Goal: Information Seeking & Learning: Learn about a topic

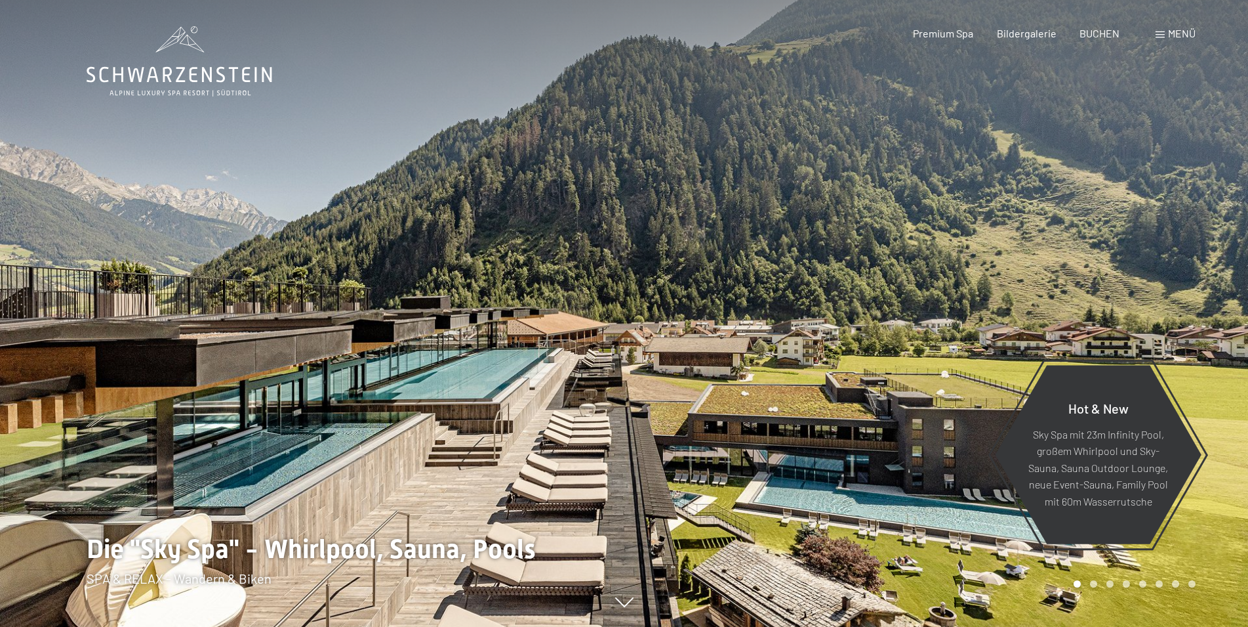
click at [1107, 31] on span "BUCHEN" at bounding box center [1100, 33] width 40 height 12
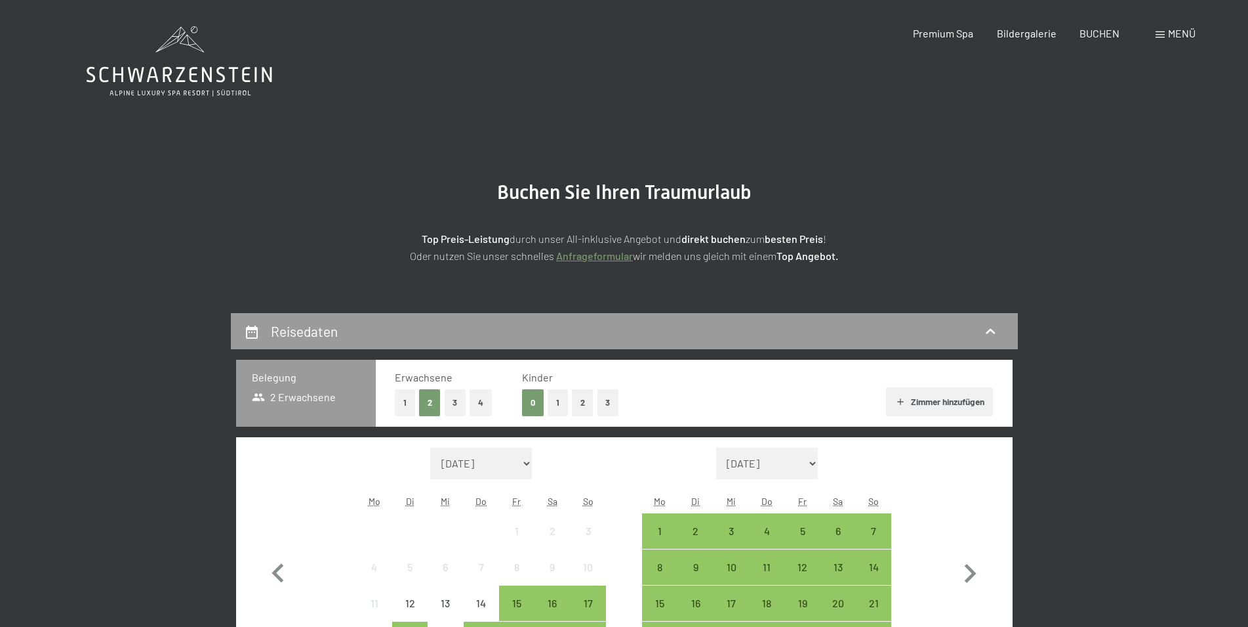
click at [1182, 37] on span "Menü" at bounding box center [1182, 33] width 28 height 12
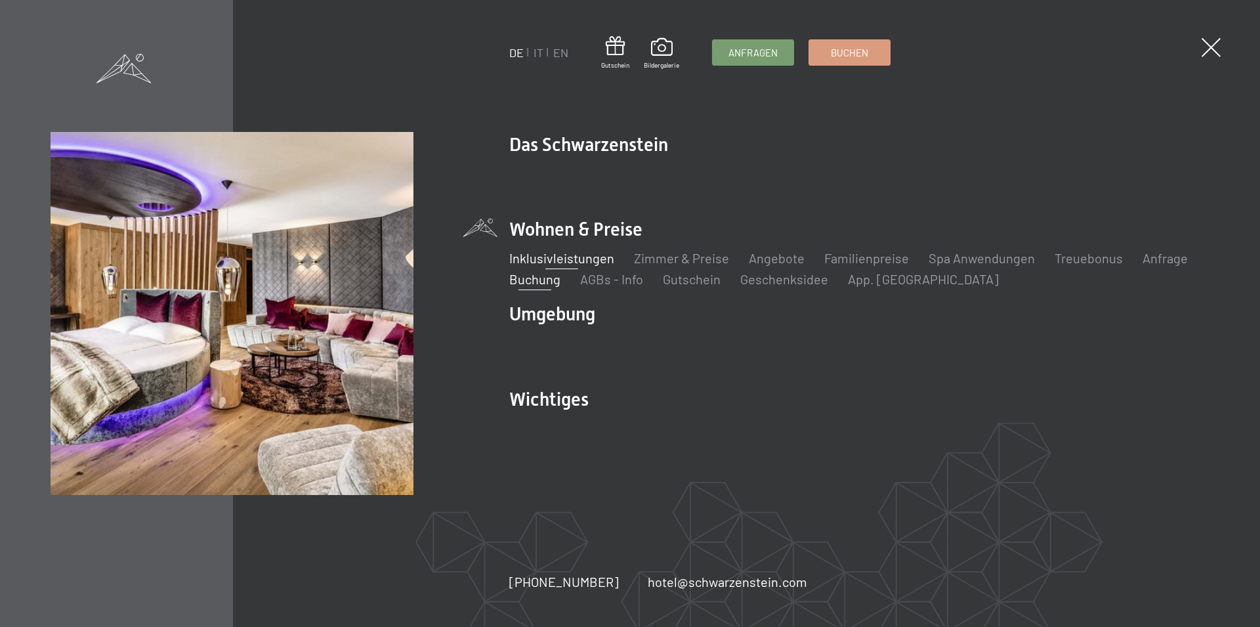
click at [581, 256] on link "Inklusivleistungen" at bounding box center [561, 258] width 105 height 16
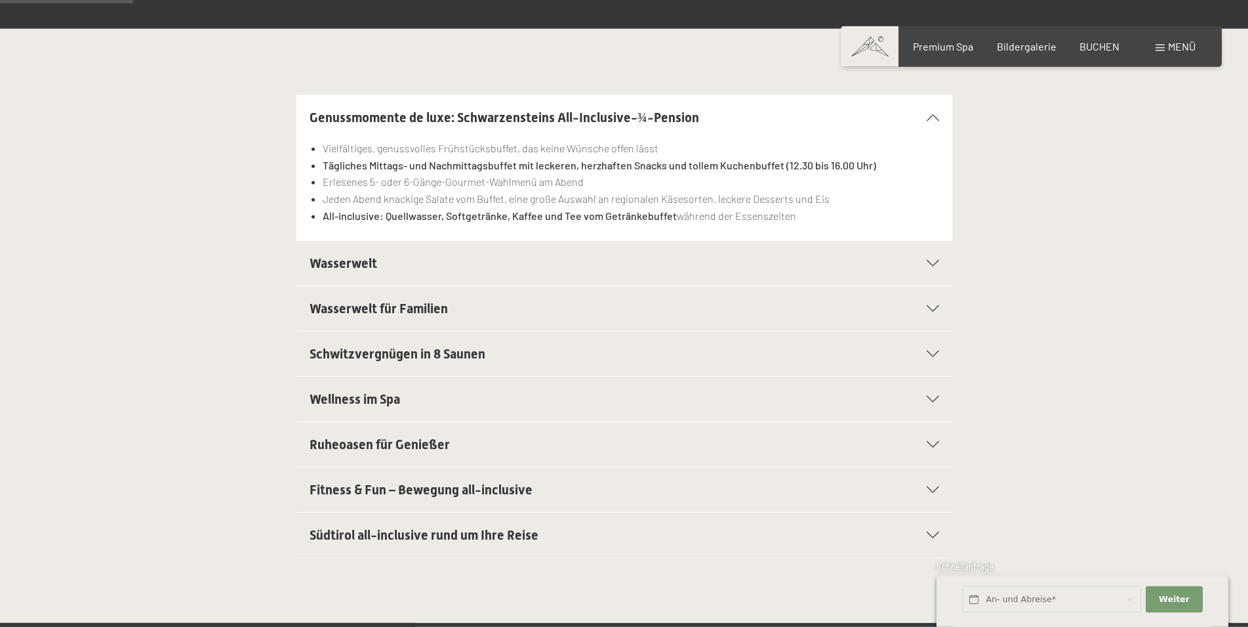
scroll to position [268, 0]
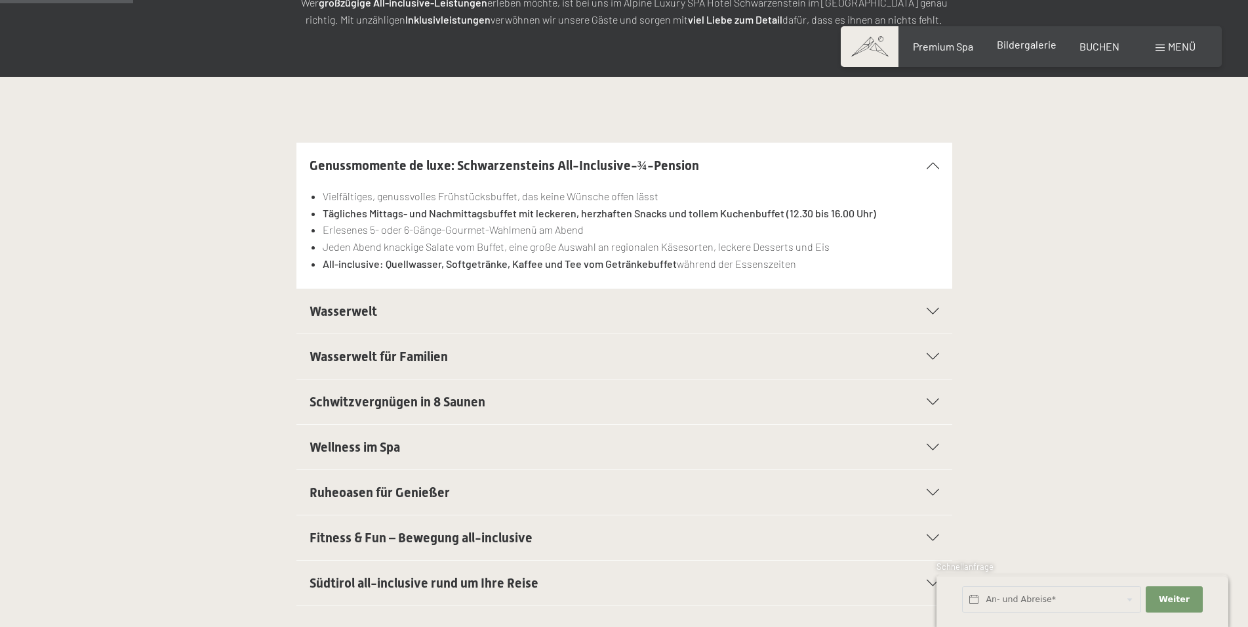
click at [1042, 45] on span "Bildergalerie" at bounding box center [1027, 44] width 60 height 12
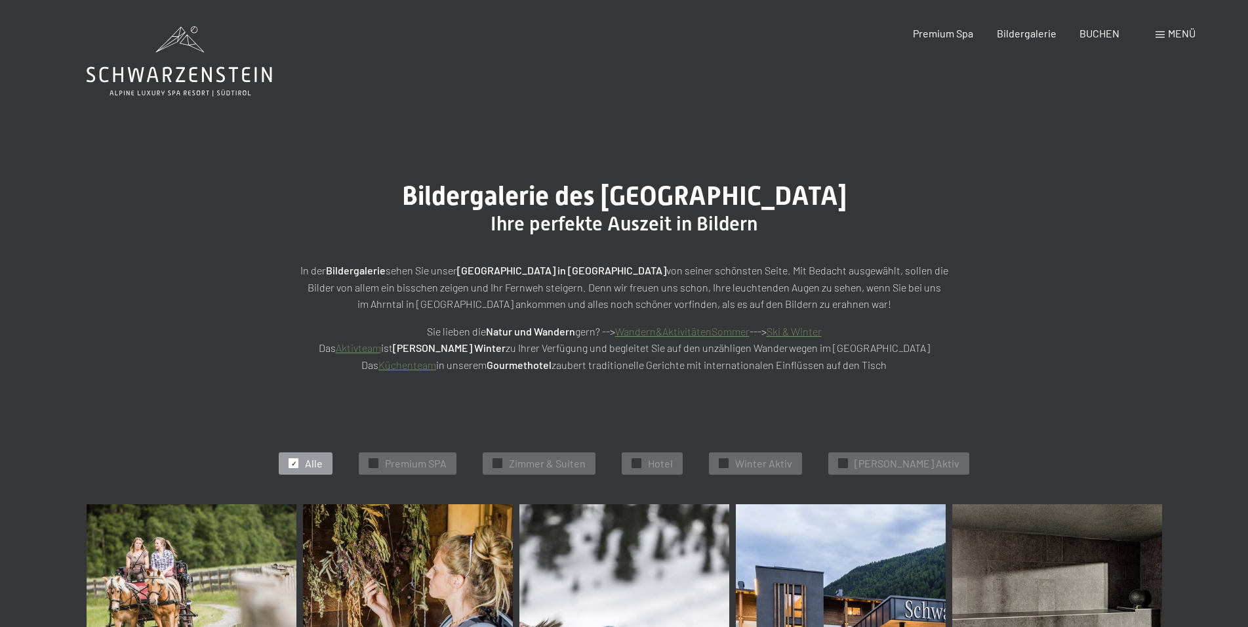
click at [1171, 29] on span "Menü" at bounding box center [1182, 33] width 28 height 12
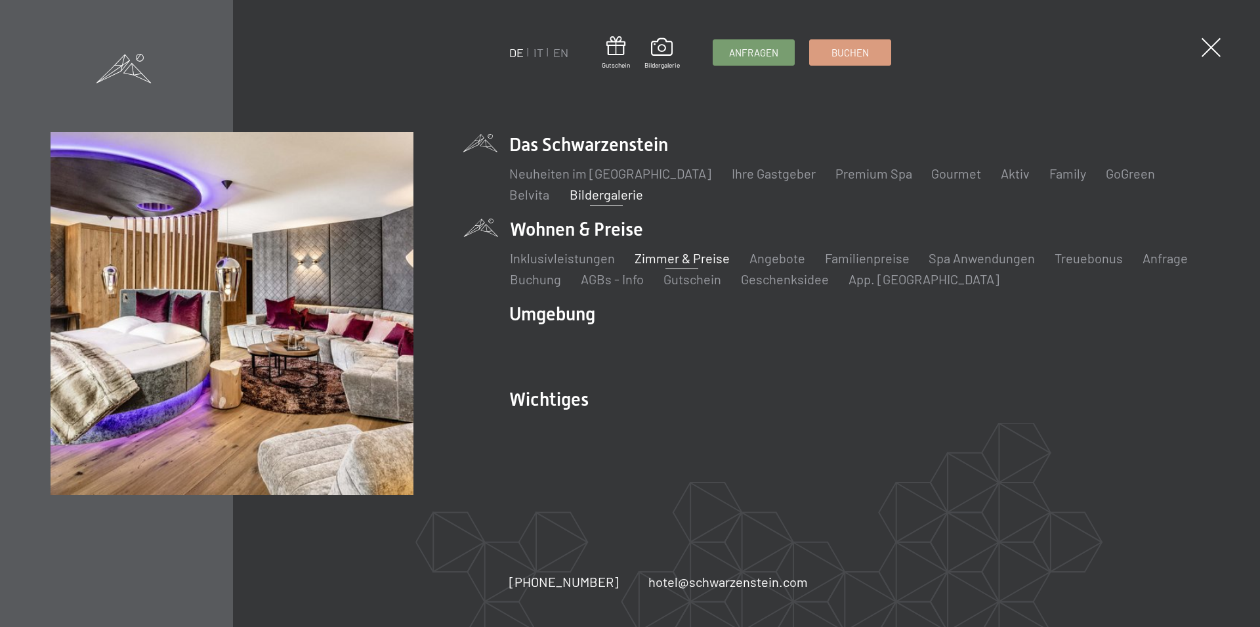
click at [655, 258] on link "Zimmer & Preise" at bounding box center [681, 258] width 95 height 16
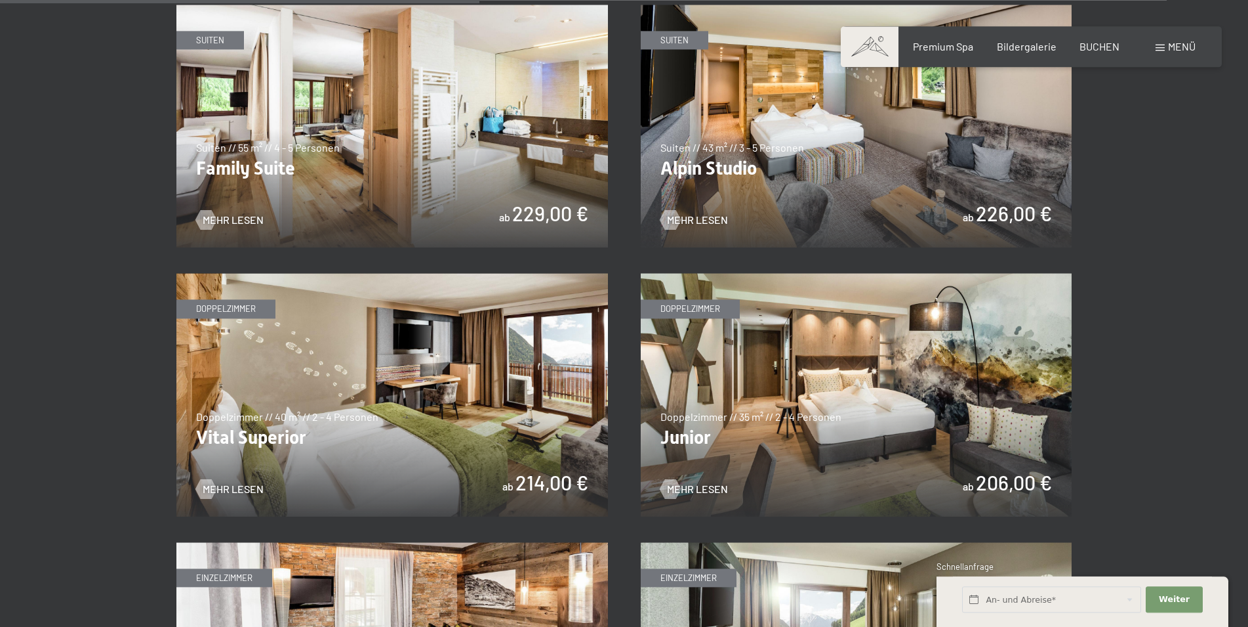
scroll to position [1740, 0]
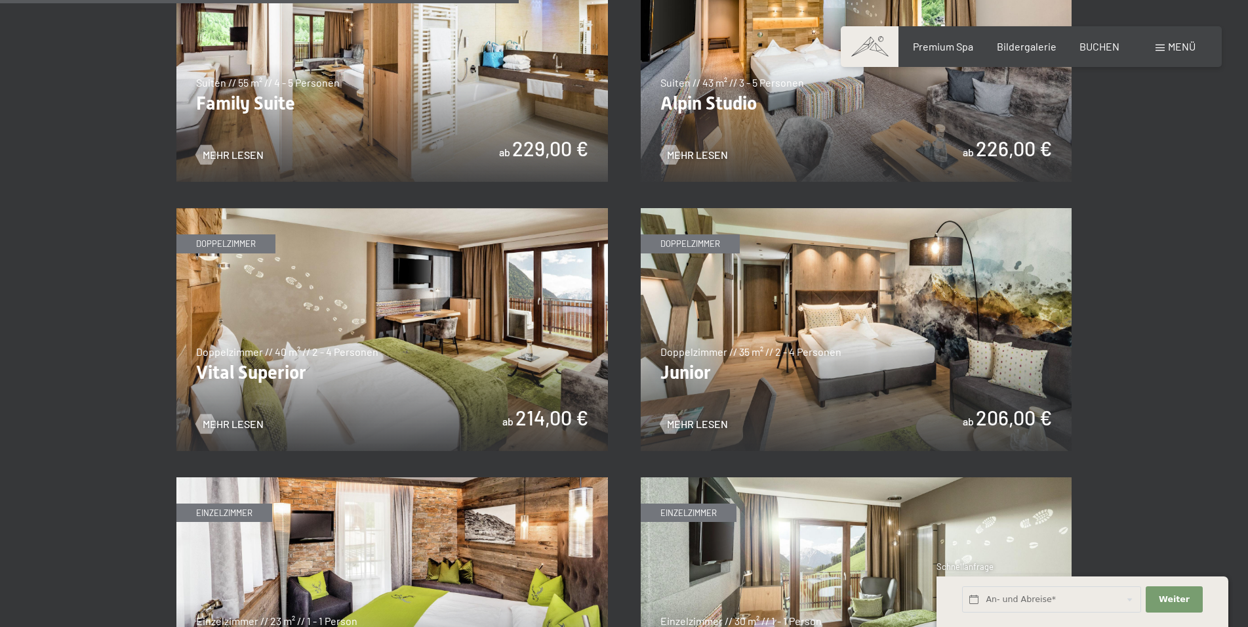
click at [858, 373] on img at bounding box center [857, 329] width 432 height 243
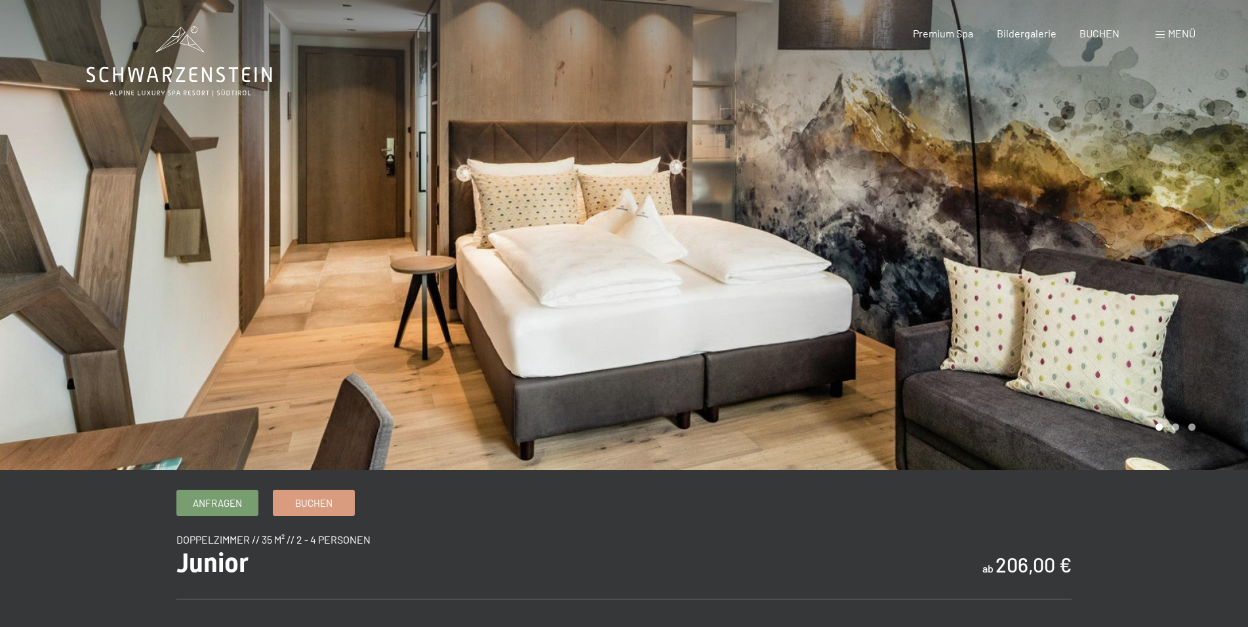
click at [899, 293] on div at bounding box center [937, 235] width 625 height 470
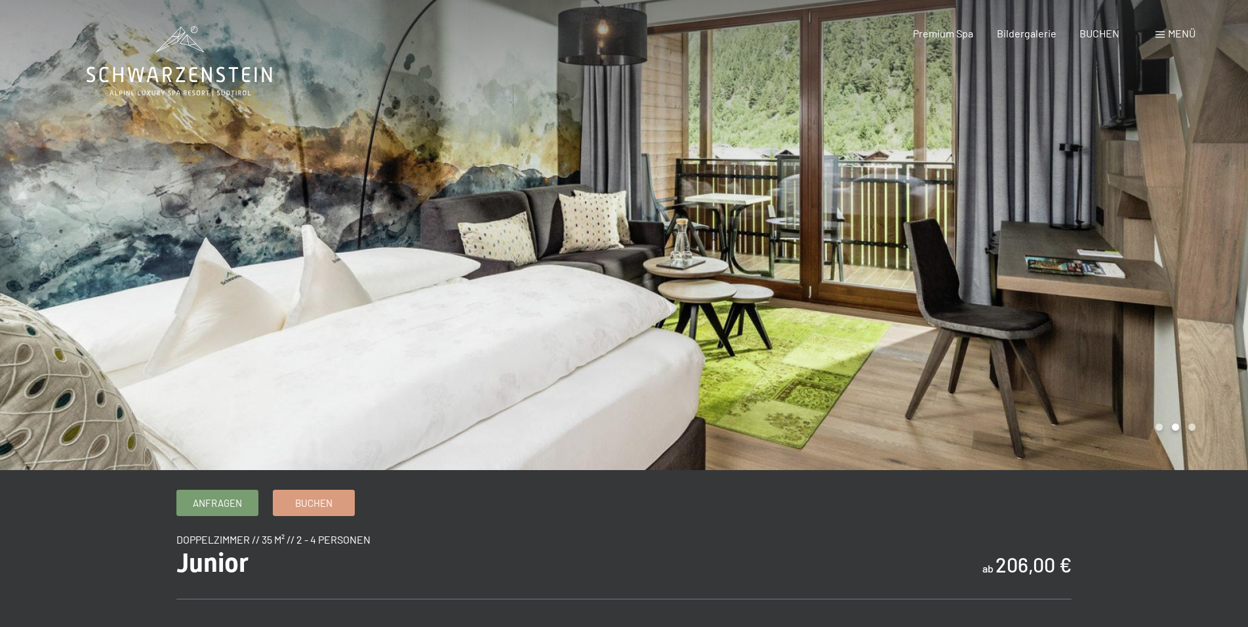
click at [985, 303] on div at bounding box center [937, 235] width 625 height 470
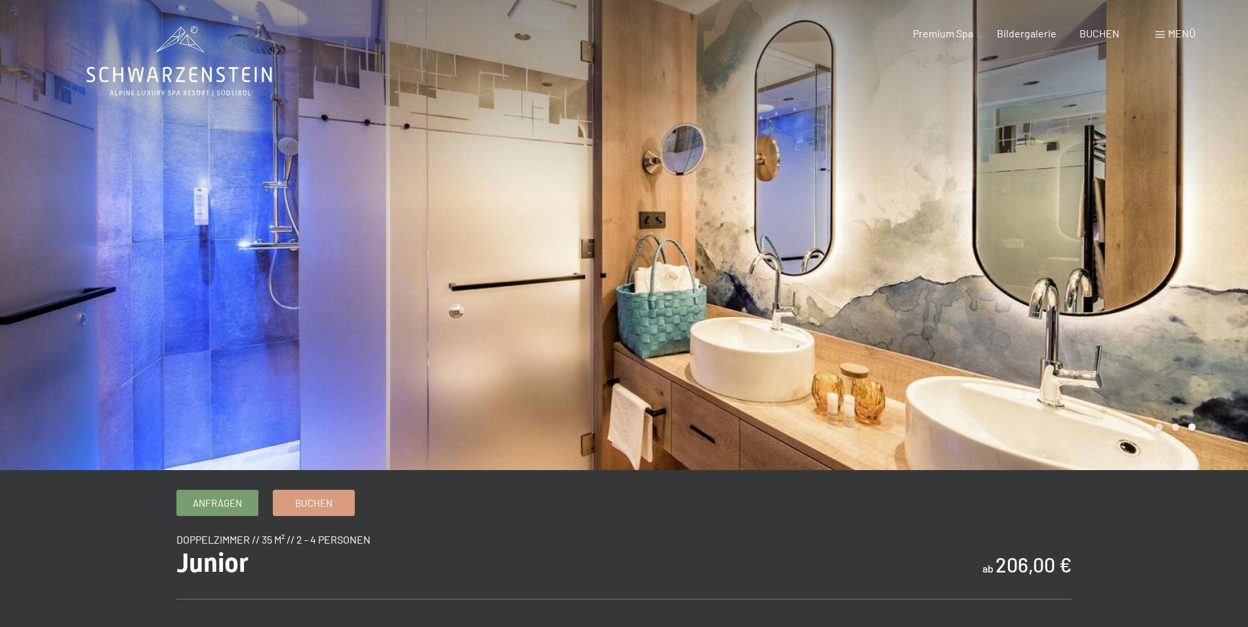
click at [915, 257] on div at bounding box center [937, 235] width 625 height 470
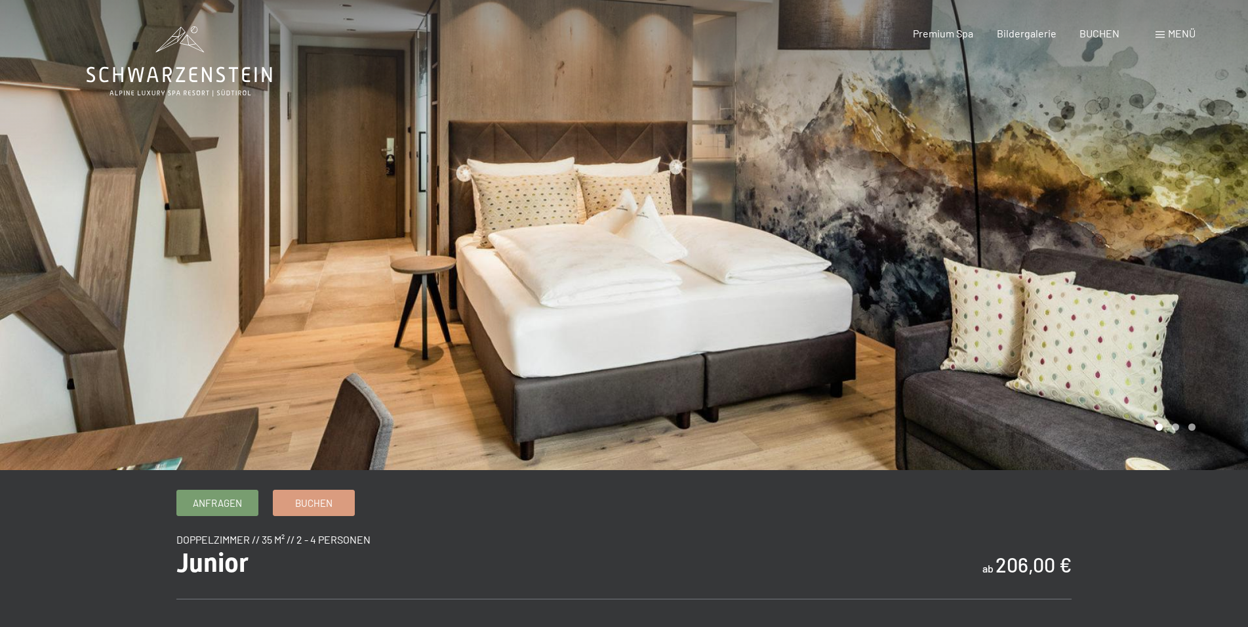
click at [904, 249] on div at bounding box center [937, 235] width 625 height 470
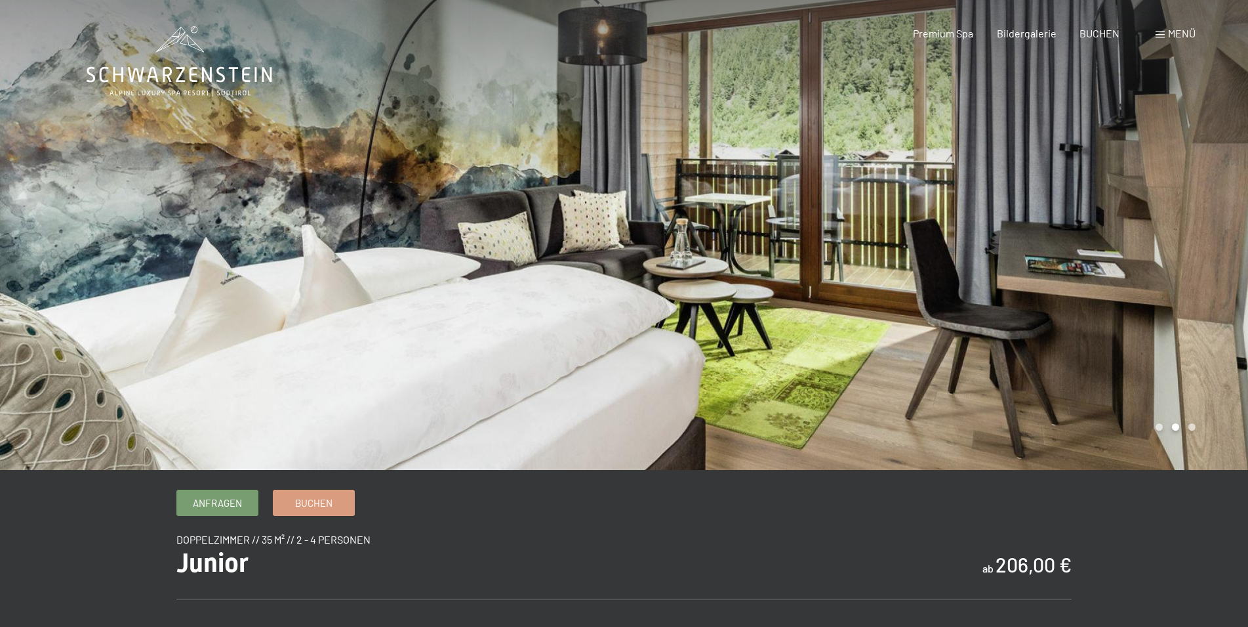
click at [904, 249] on div at bounding box center [937, 235] width 625 height 470
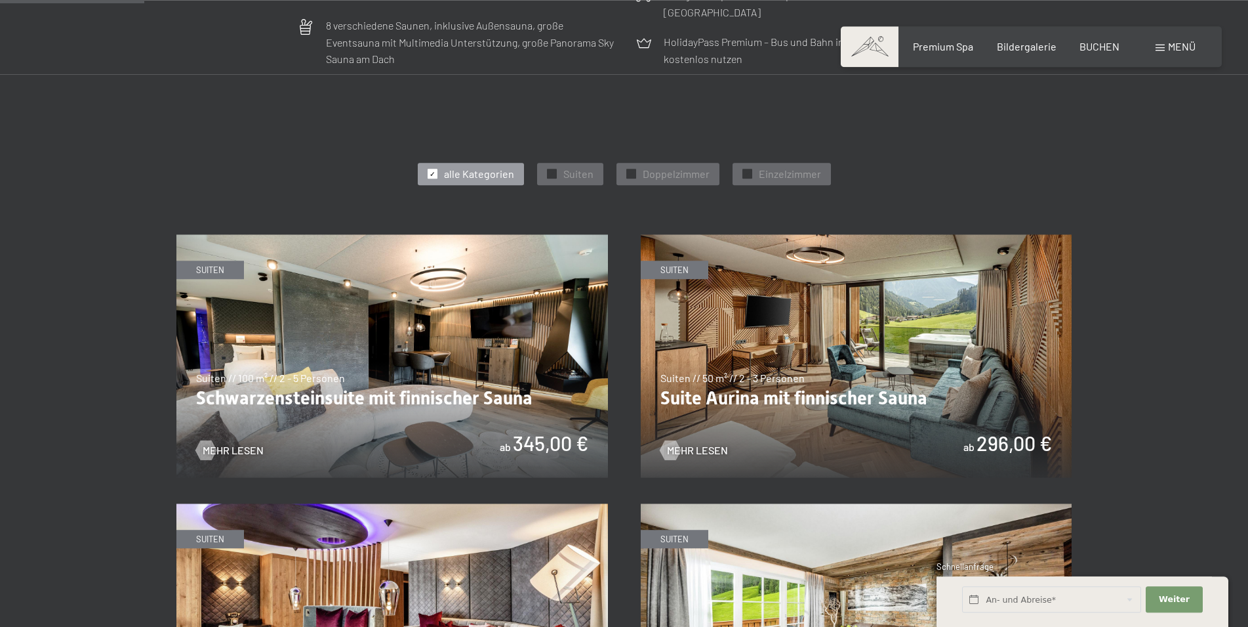
scroll to position [669, 0]
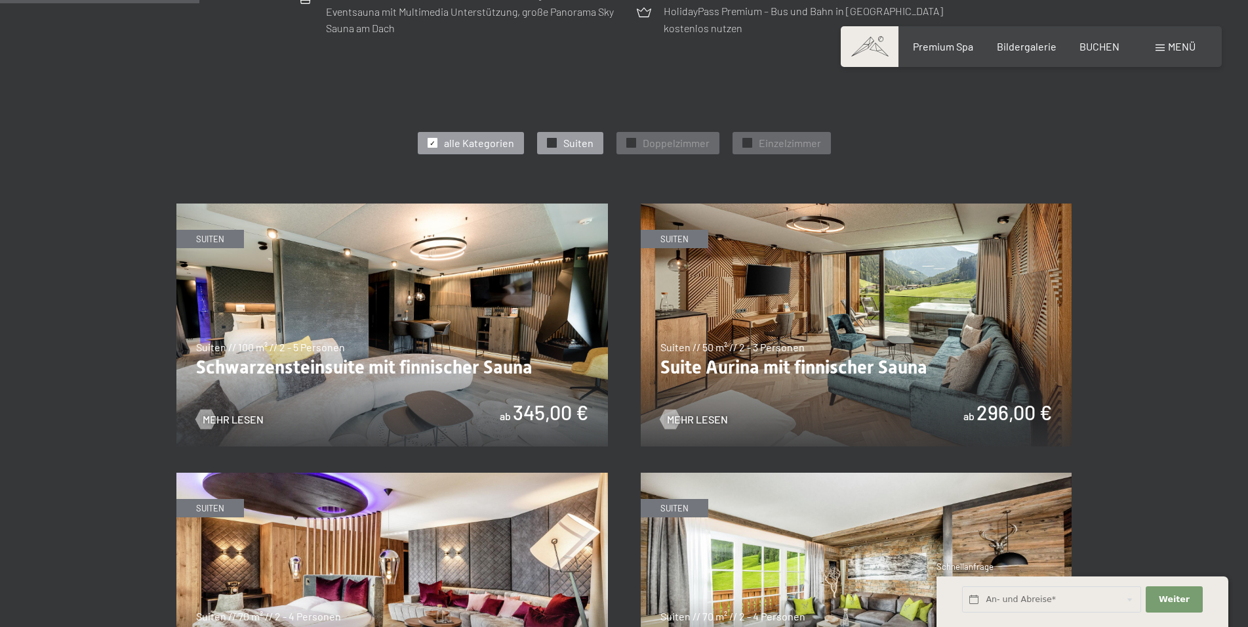
click at [567, 134] on div "✓ Suiten" at bounding box center [570, 143] width 66 height 22
click at [649, 144] on span "Doppelzimmer" at bounding box center [676, 143] width 67 height 14
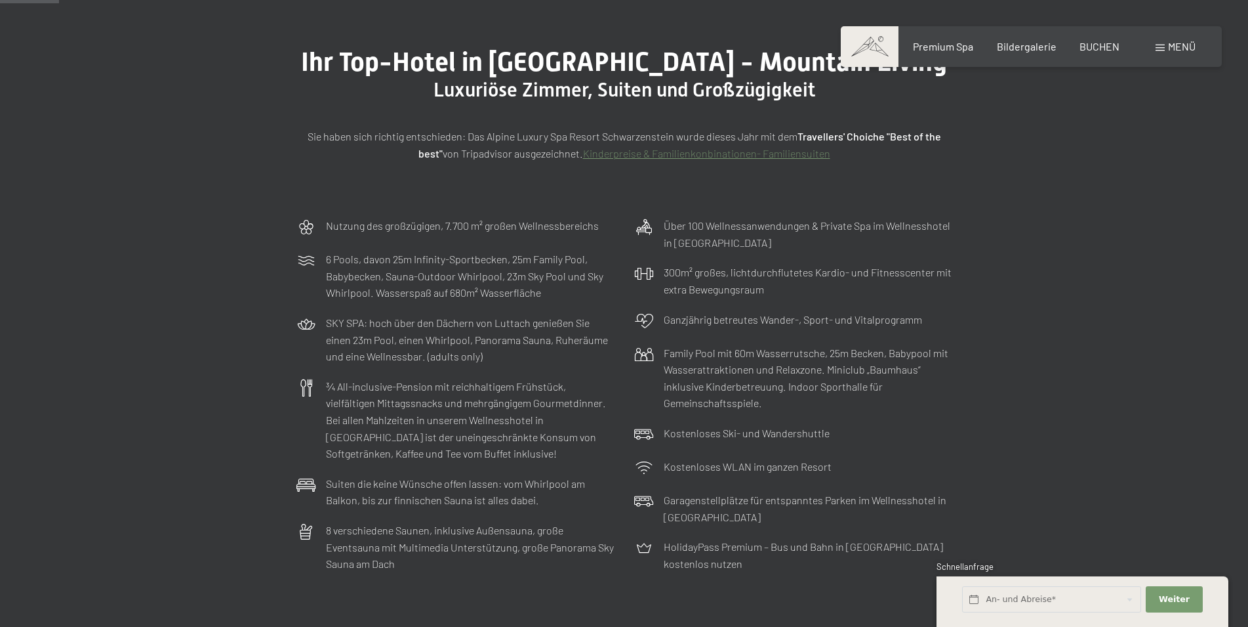
scroll to position [0, 0]
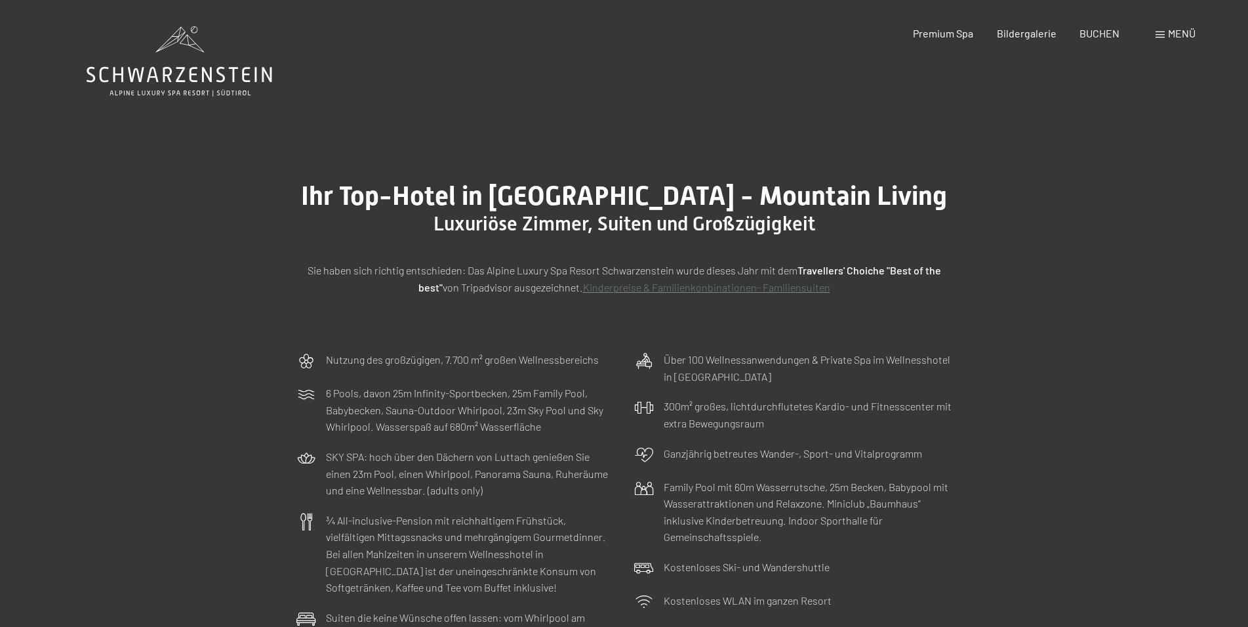
click at [211, 80] on icon at bounding box center [180, 75] width 186 height 16
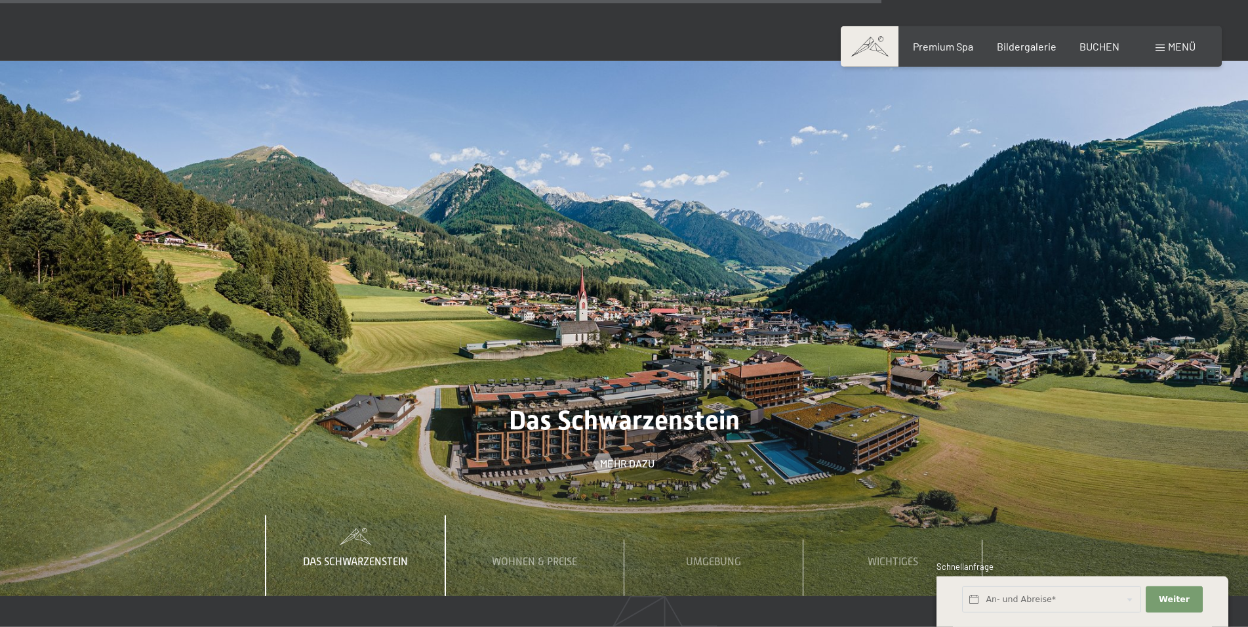
scroll to position [4684, 0]
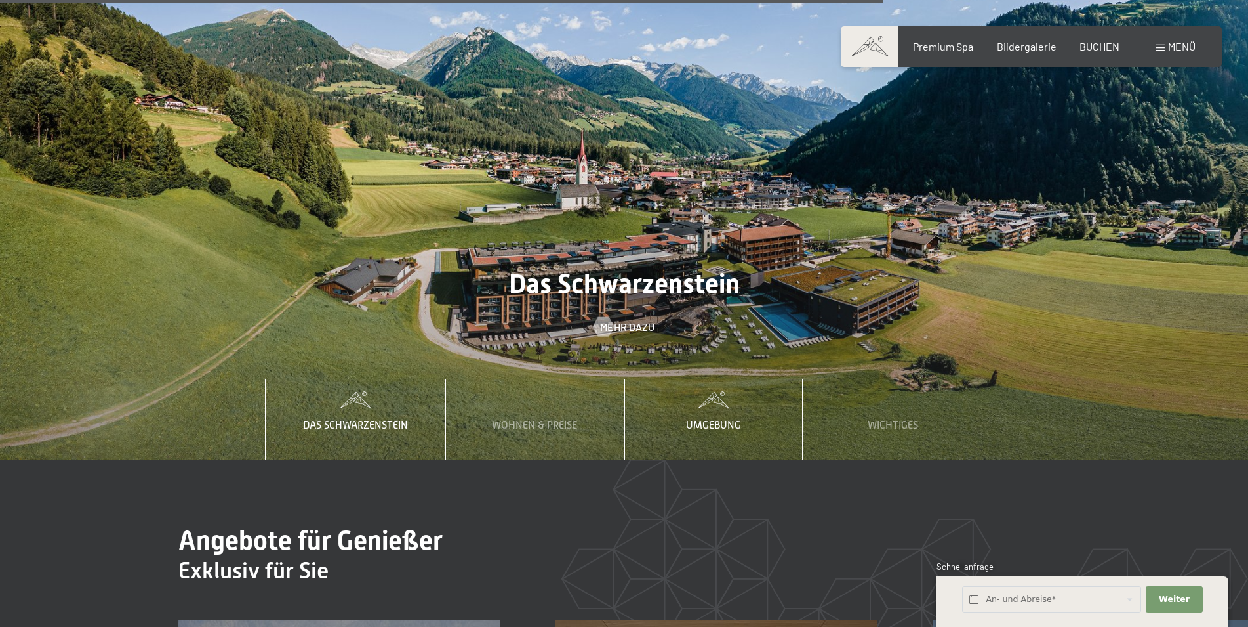
click at [712, 379] on div "Umgebung" at bounding box center [713, 419] width 75 height 80
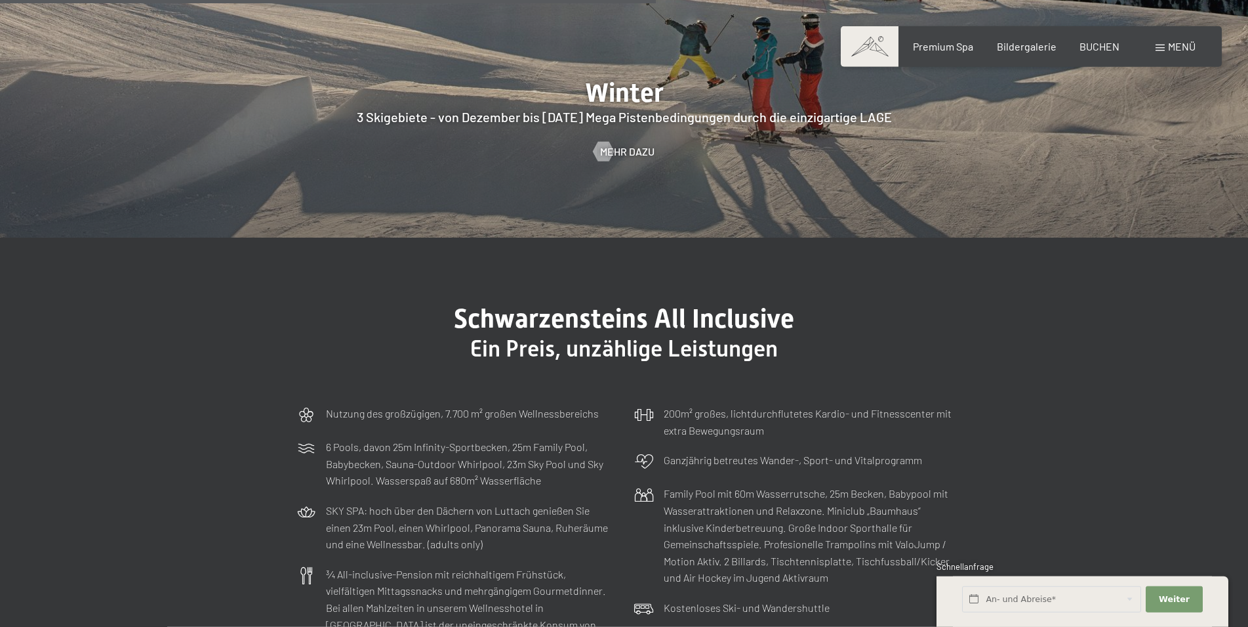
scroll to position [3480, 0]
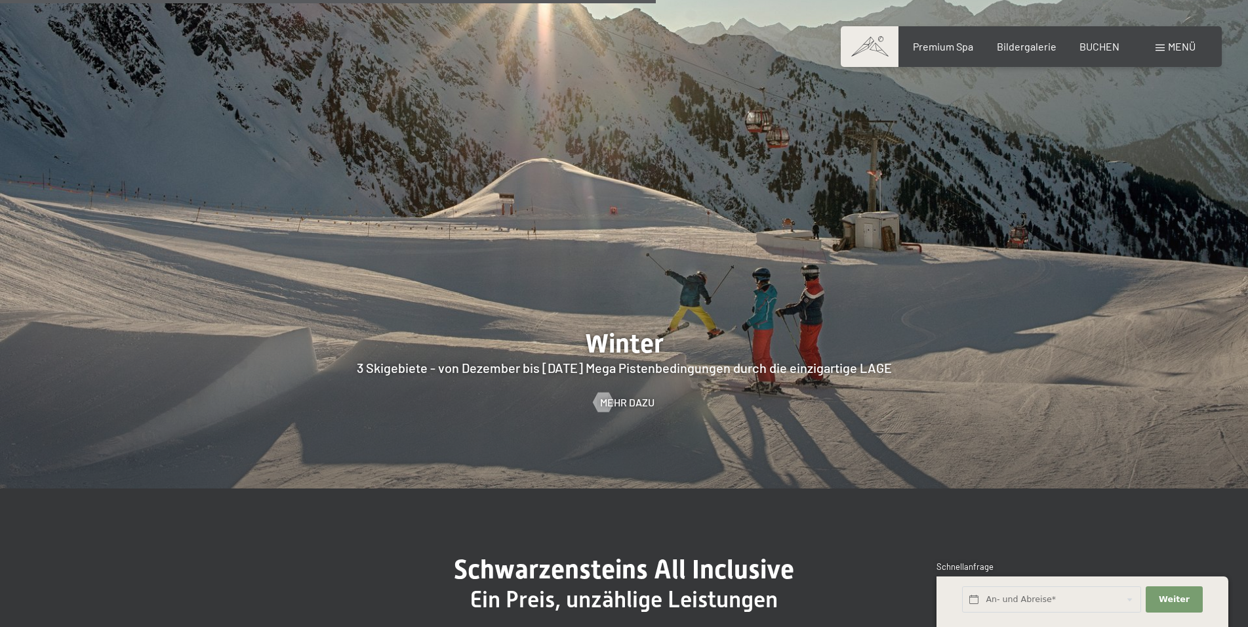
click at [1176, 43] on span "Menü" at bounding box center [1182, 46] width 28 height 12
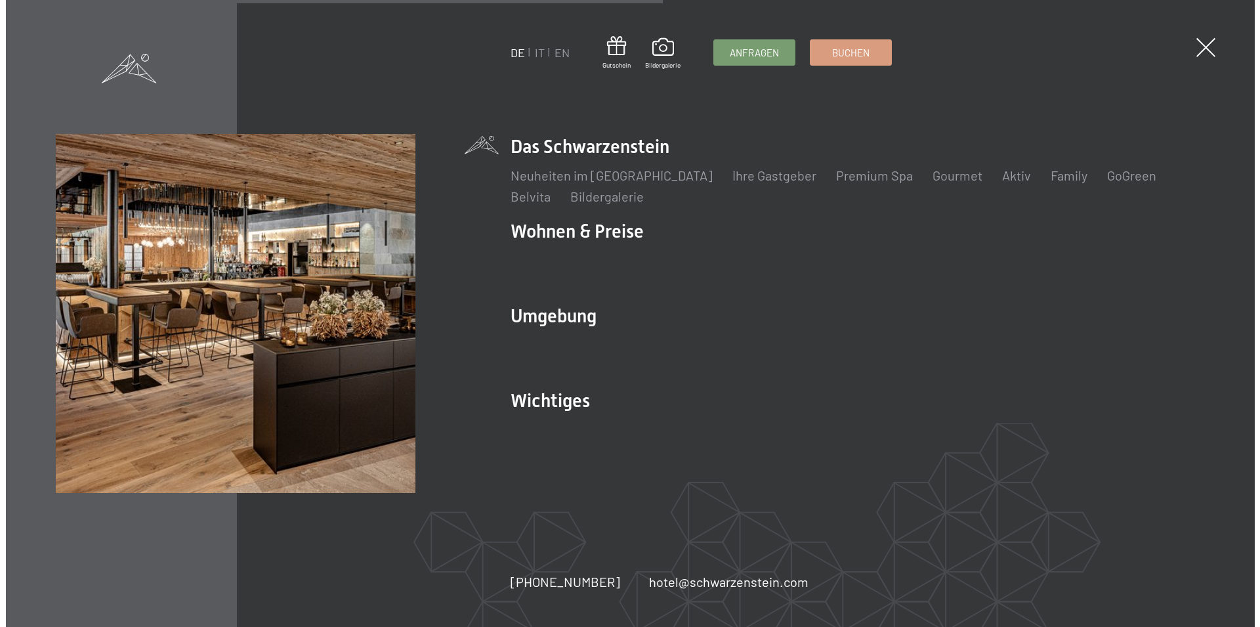
scroll to position [3499, 0]
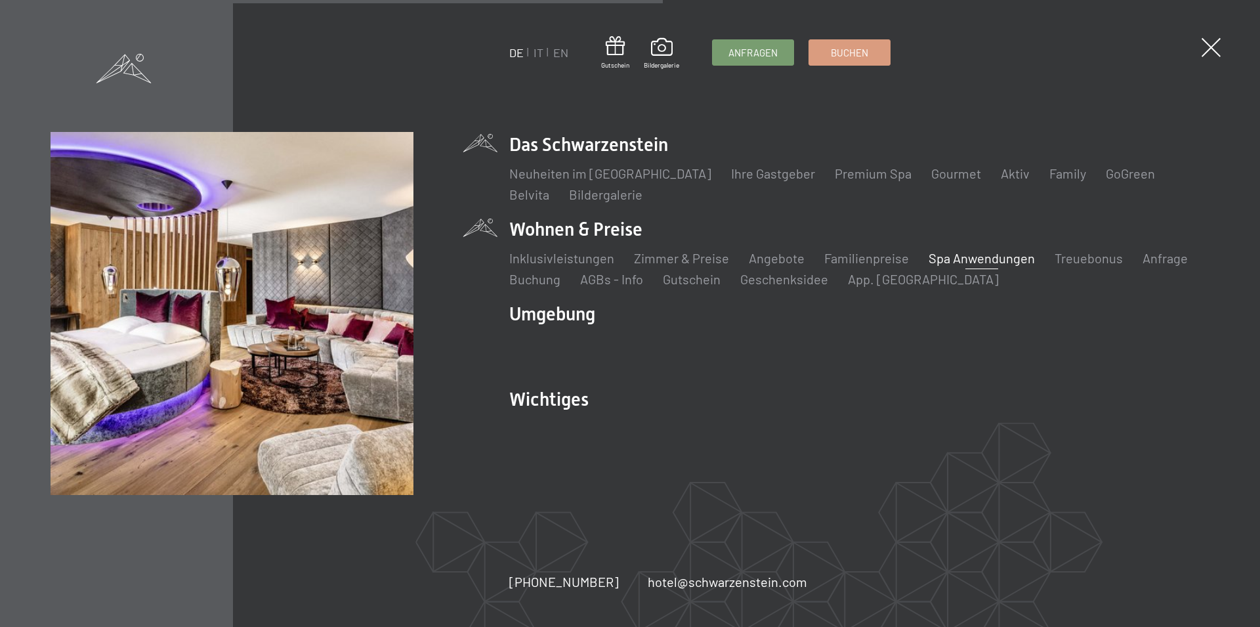
click at [986, 262] on link "Spa Anwendungen" at bounding box center [981, 258] width 106 height 16
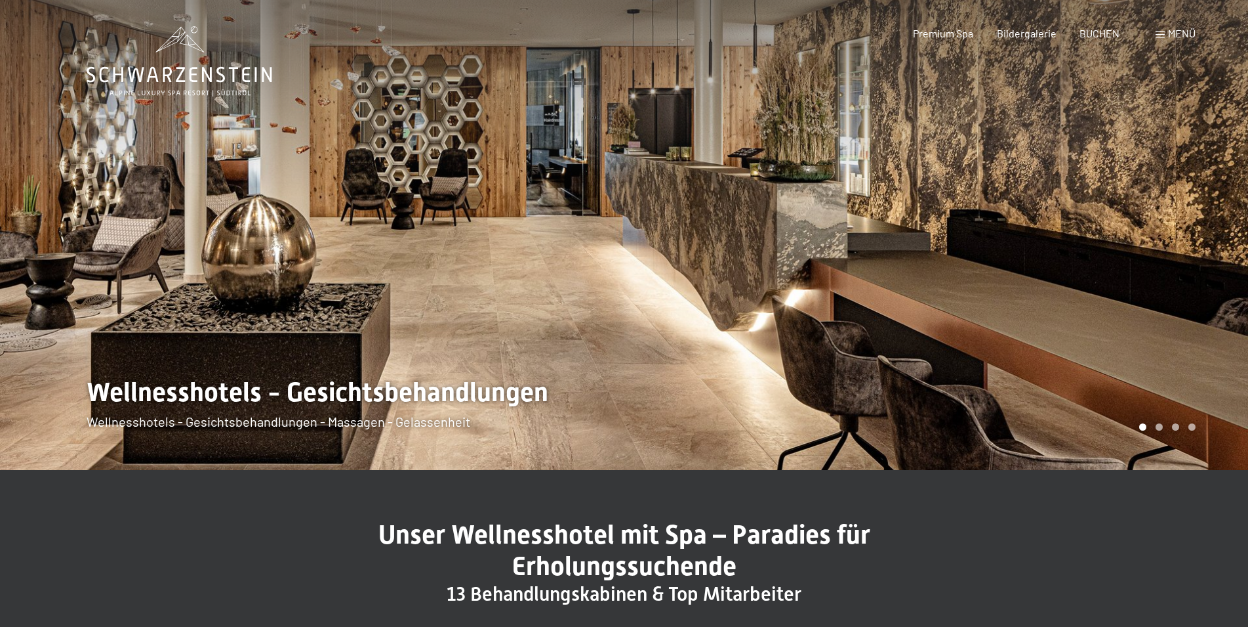
click at [1175, 41] on div "Buchen Anfragen Premium Spa Bildergalerie BUCHEN Menü DE IT EN Gutschein Bilder…" at bounding box center [1031, 33] width 329 height 14
click at [1175, 34] on span "Menü" at bounding box center [1182, 33] width 28 height 12
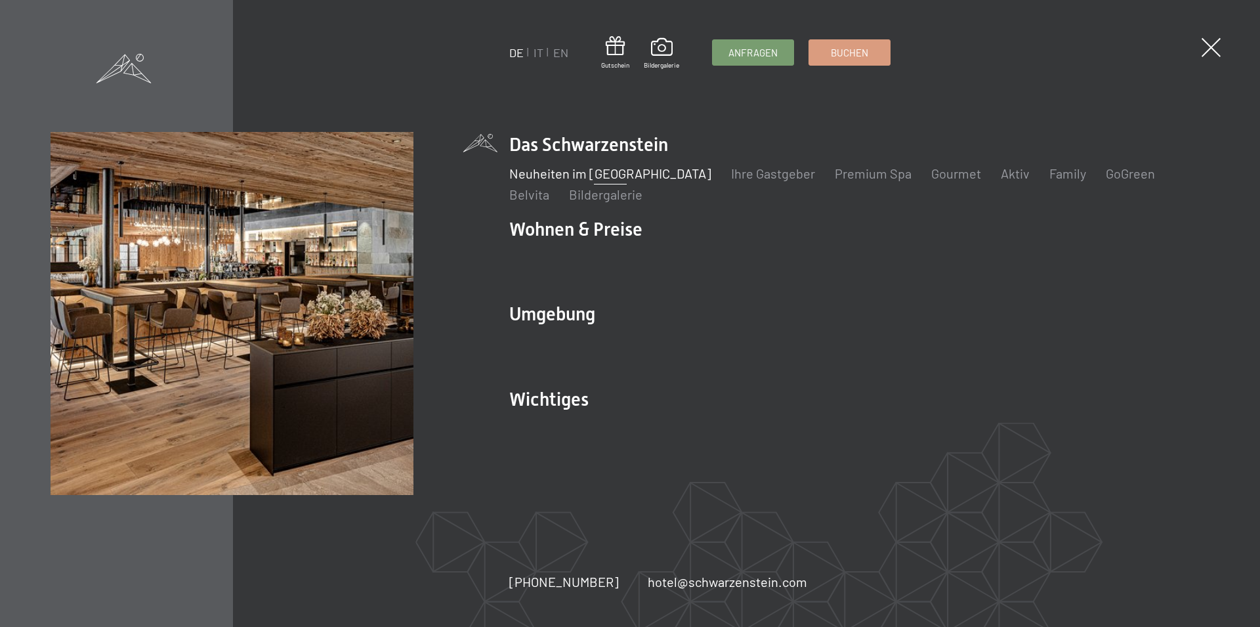
click at [556, 179] on link "Neuheiten im [GEOGRAPHIC_DATA]" at bounding box center [610, 173] width 202 height 16
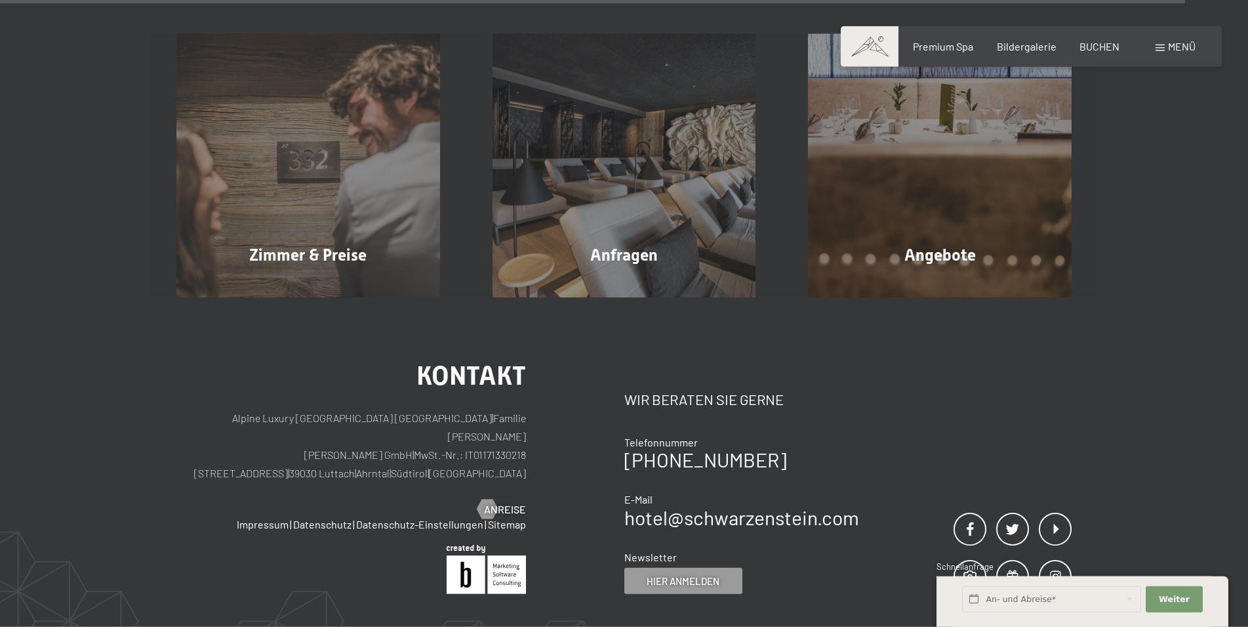
scroll to position [5353, 0]
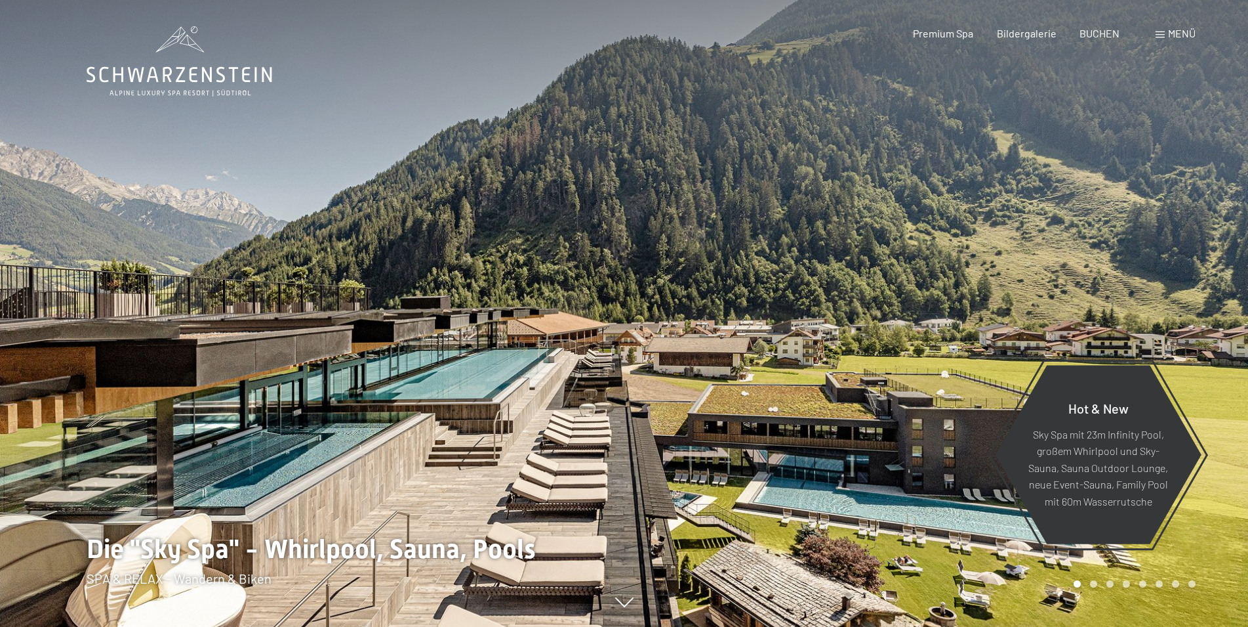
click at [1185, 35] on span "Menü" at bounding box center [1182, 33] width 28 height 12
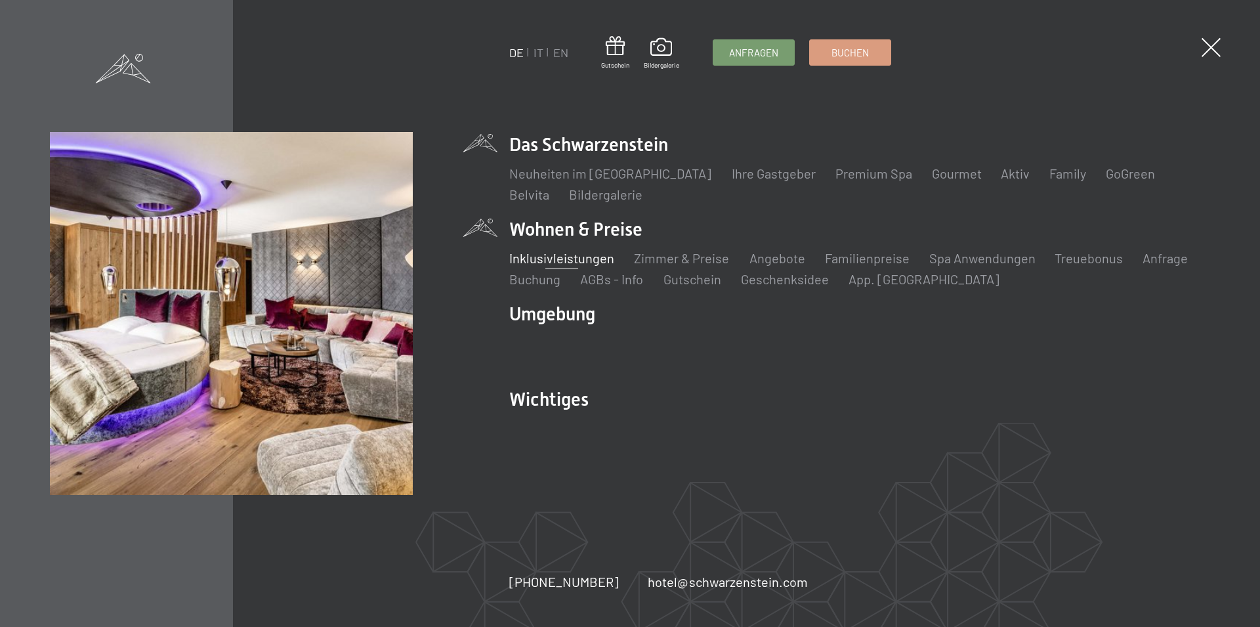
click at [591, 261] on link "Inklusivleistungen" at bounding box center [561, 258] width 105 height 16
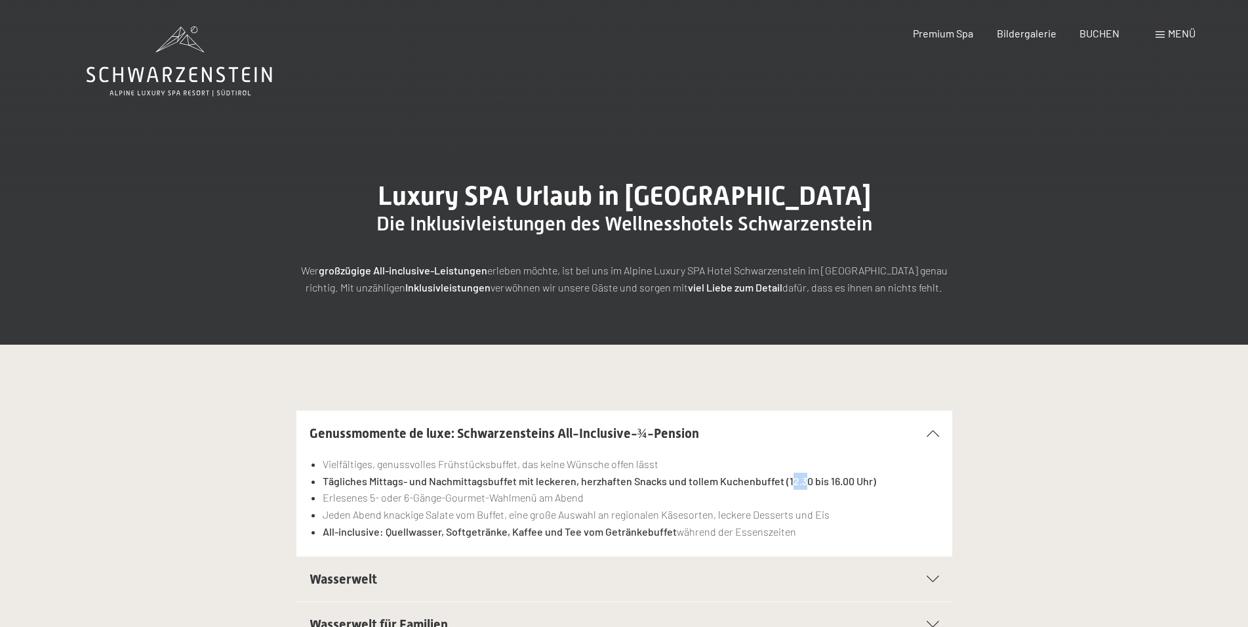
click at [784, 482] on strong "Tägliches Mittags- und Nachmittagsbuffet mit leckeren, herzhaften Snacks und to…" at bounding box center [600, 480] width 554 height 12
click at [783, 505] on li "Erlesenes 5- oder 6-Gänge-Gourmet-Wahlmenü am Abend" at bounding box center [631, 497] width 616 height 17
click at [1166, 26] on div "Menü" at bounding box center [1176, 33] width 40 height 14
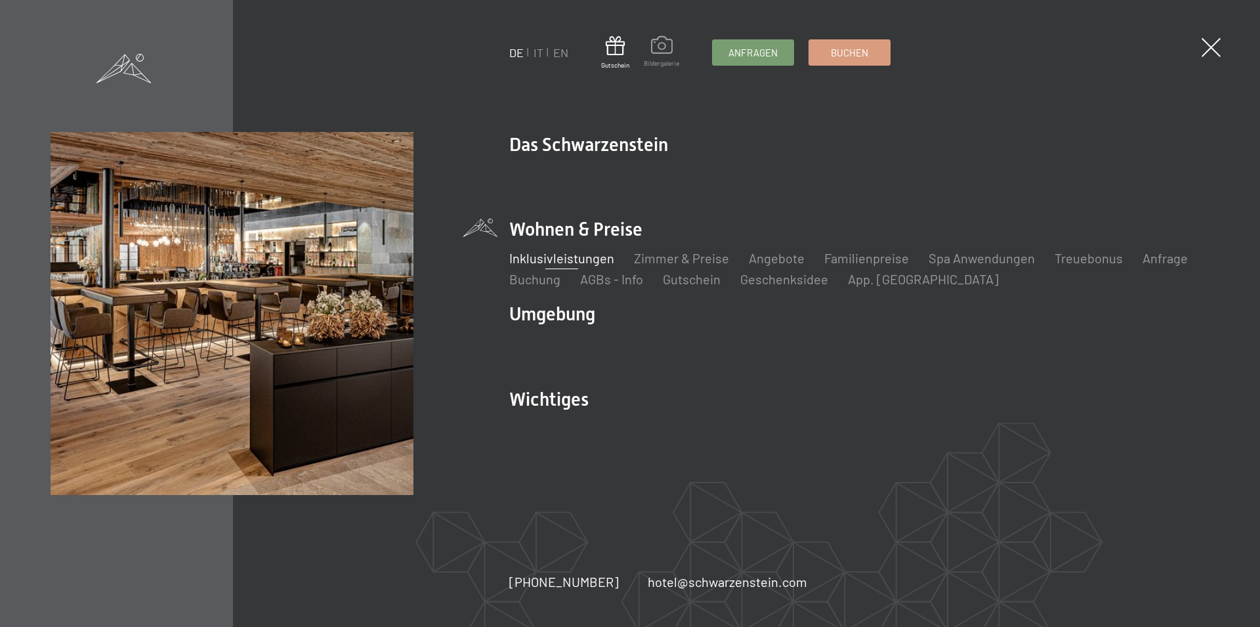
click at [655, 60] on span "Bildergalerie" at bounding box center [661, 62] width 35 height 9
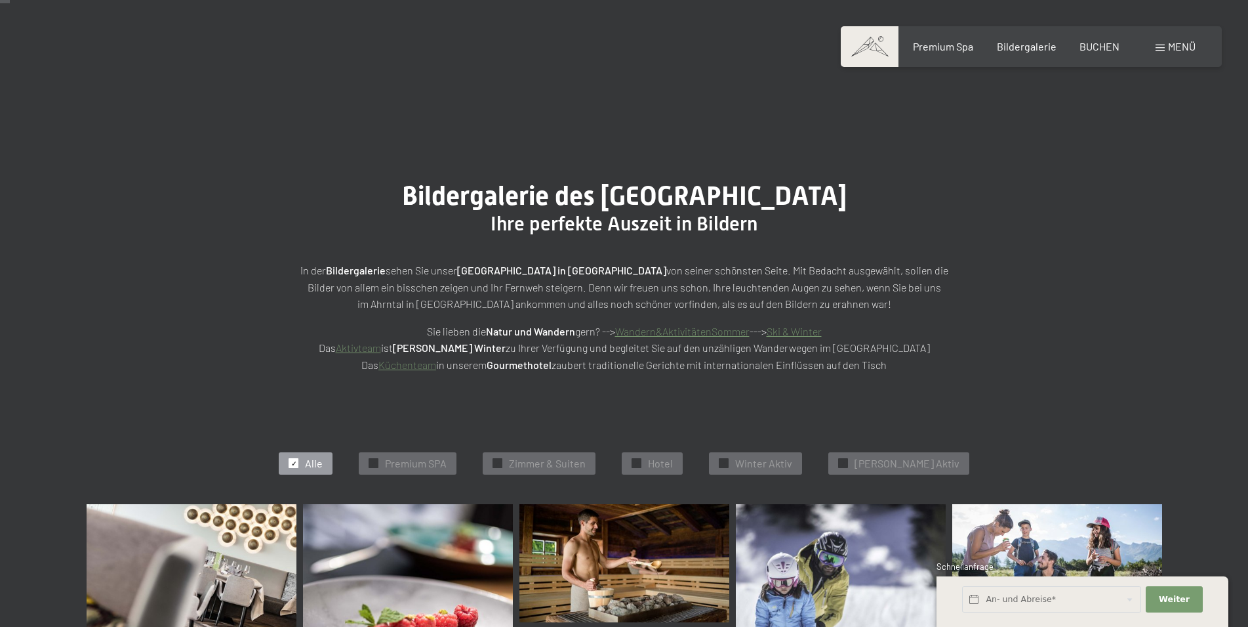
scroll to position [134, 0]
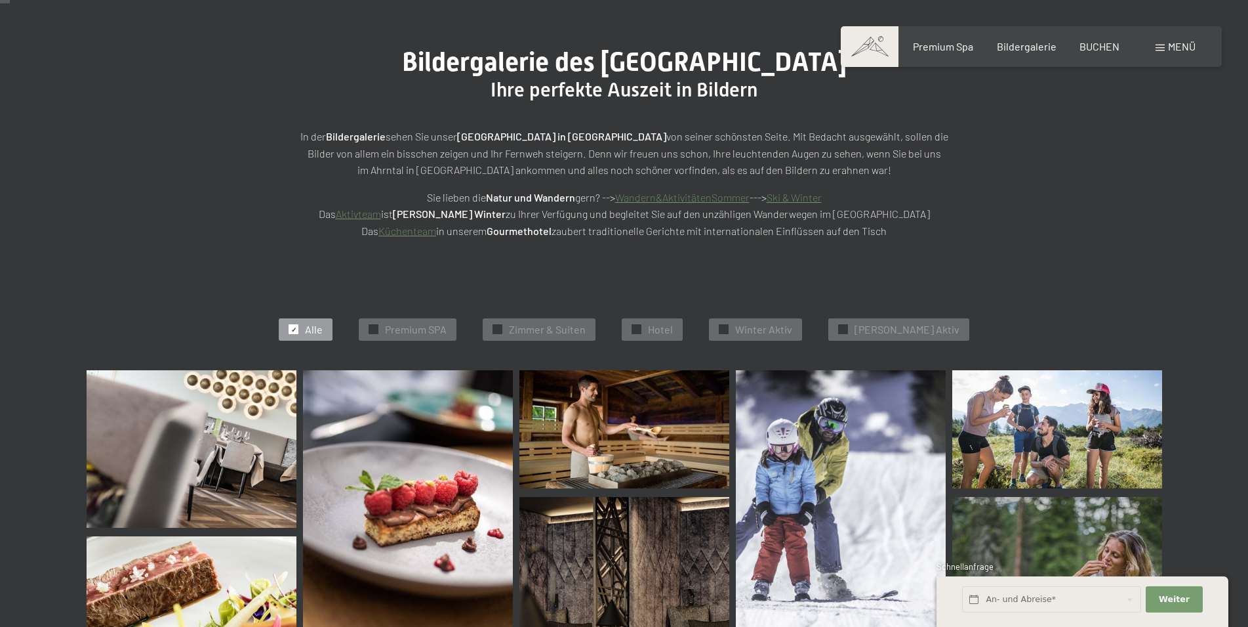
click at [424, 234] on link "Küchenteam" at bounding box center [408, 230] width 58 height 12
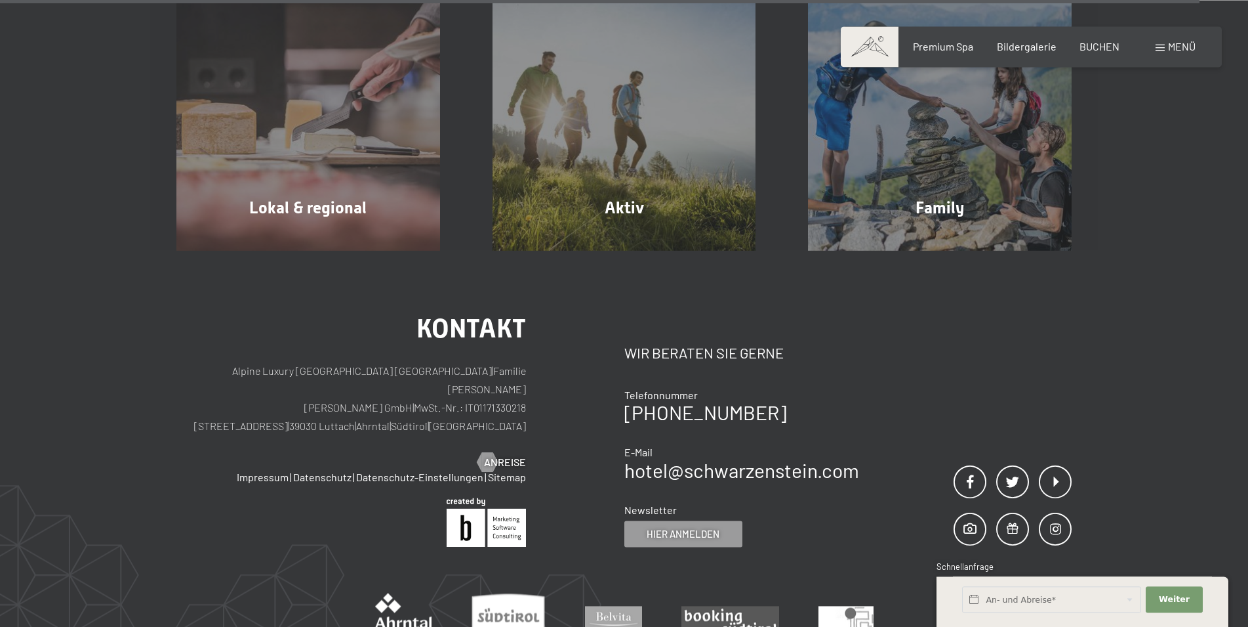
scroll to position [4952, 0]
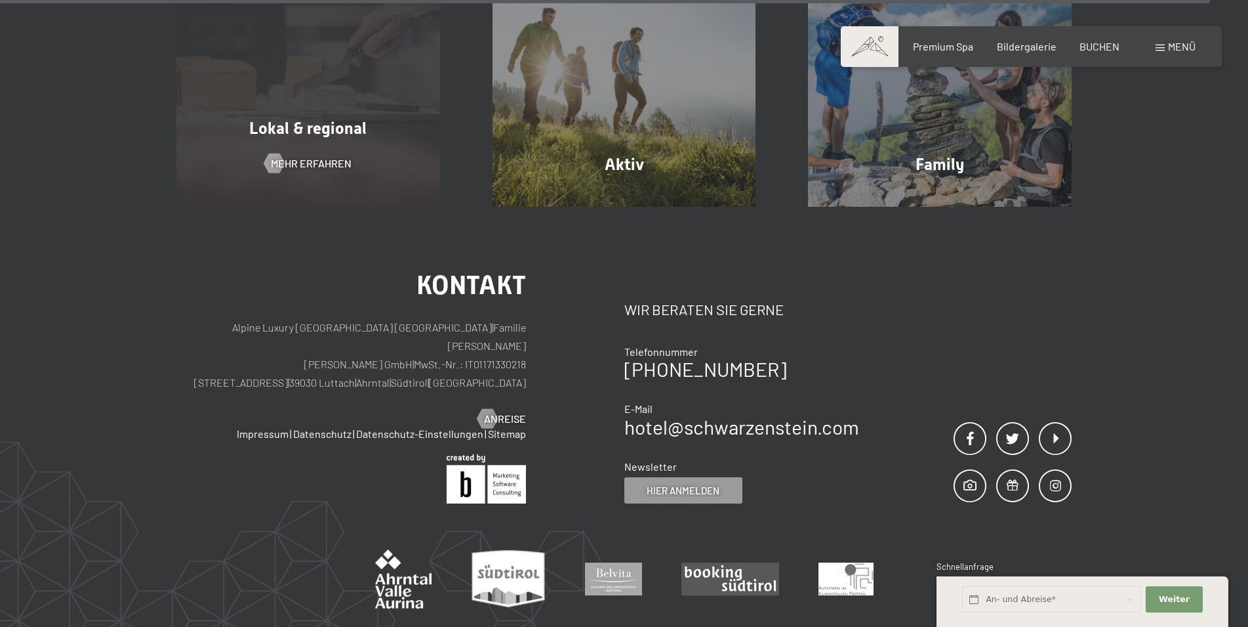
click at [344, 156] on span "Mehr erfahren" at bounding box center [311, 163] width 81 height 14
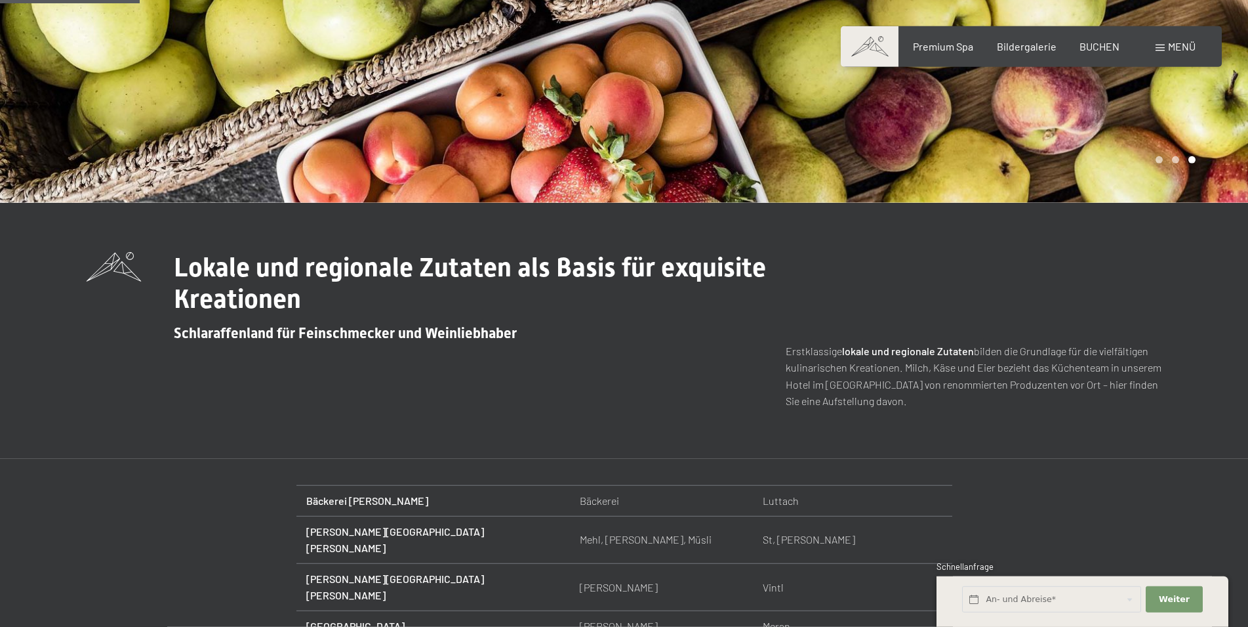
scroll to position [268, 0]
click at [624, 236] on div "Lokale und regionale Zutaten als Basis für exquisite Kreationen Schlaraffenland…" at bounding box center [624, 330] width 1248 height 256
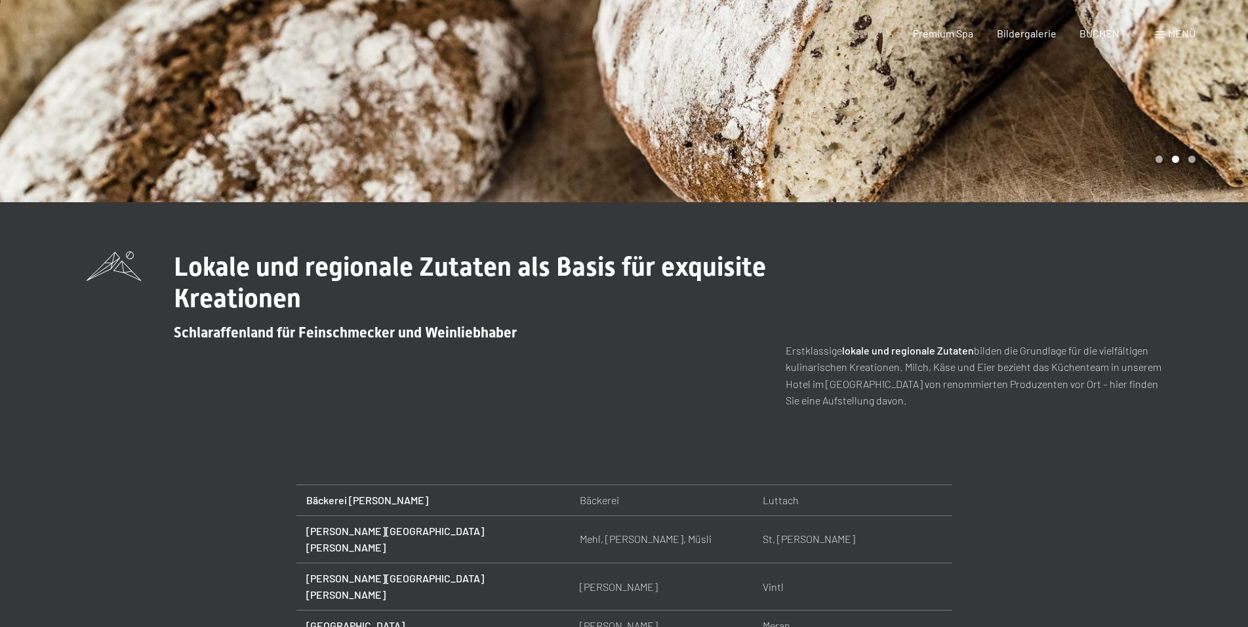
scroll to position [0, 0]
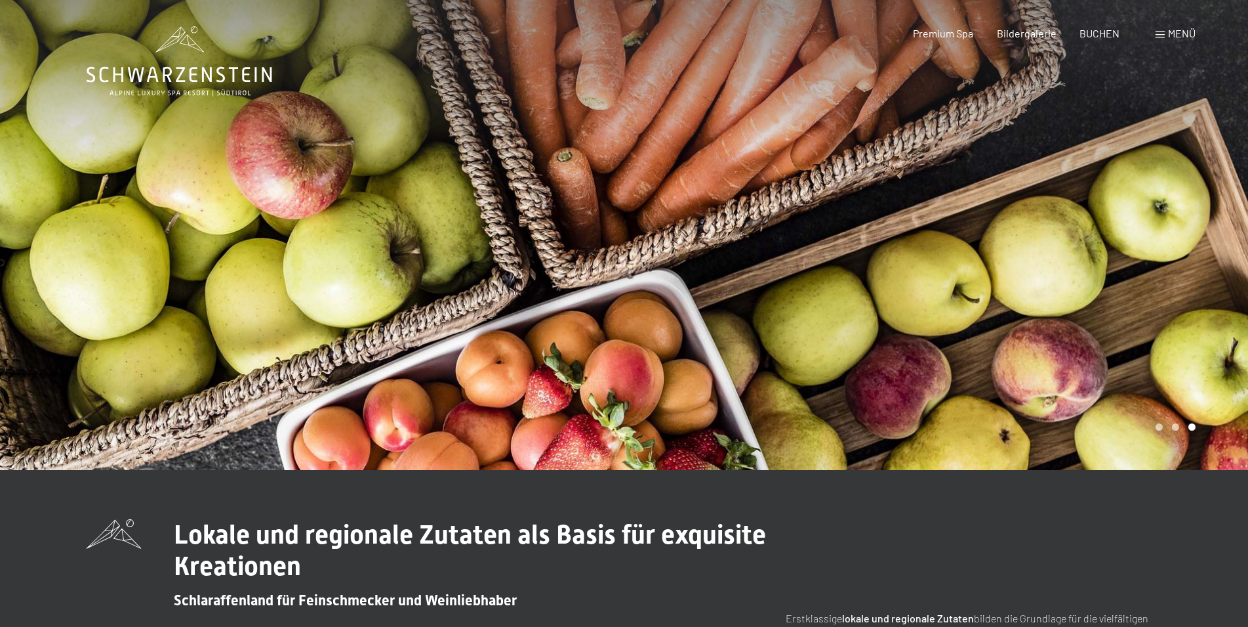
click at [1025, 26] on div "Buchen Anfragen Premium Spa Bildergalerie BUCHEN Menü DE IT EN Gutschein Bilder…" at bounding box center [1031, 33] width 329 height 14
click at [1026, 41] on div "Buchen Anfragen Premium Spa Bildergalerie BUCHEN Menü DE IT EN Gutschein Bilder…" at bounding box center [1031, 33] width 329 height 14
click at [1023, 32] on span "Bildergalerie" at bounding box center [1027, 31] width 60 height 12
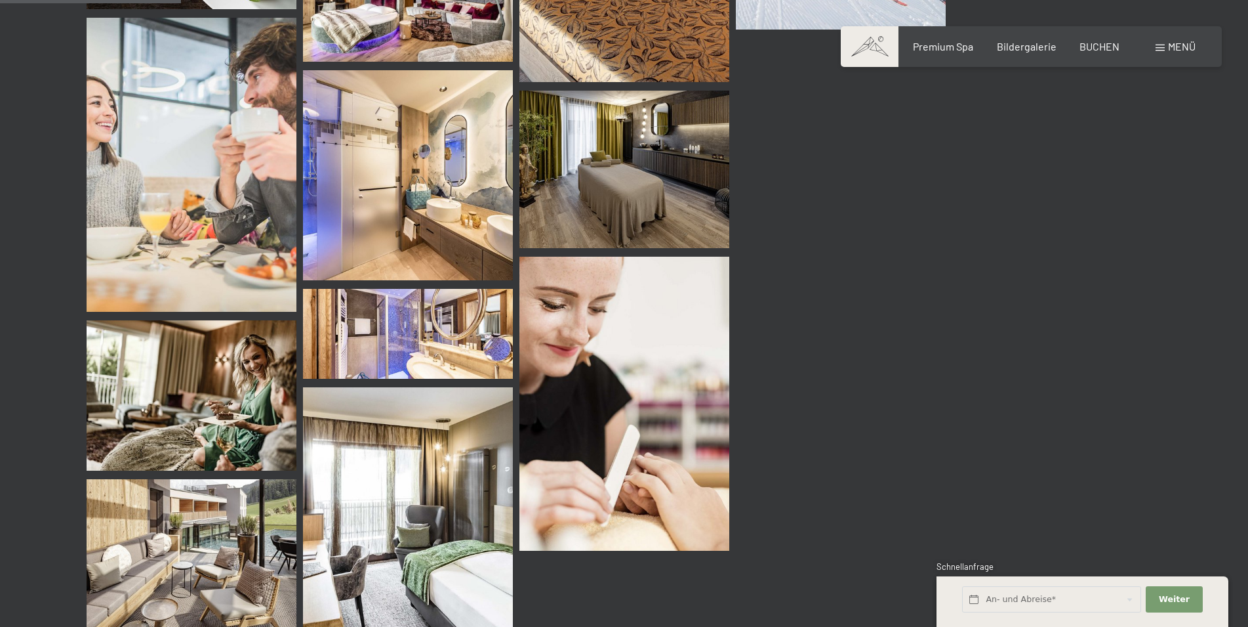
scroll to position [1740, 0]
